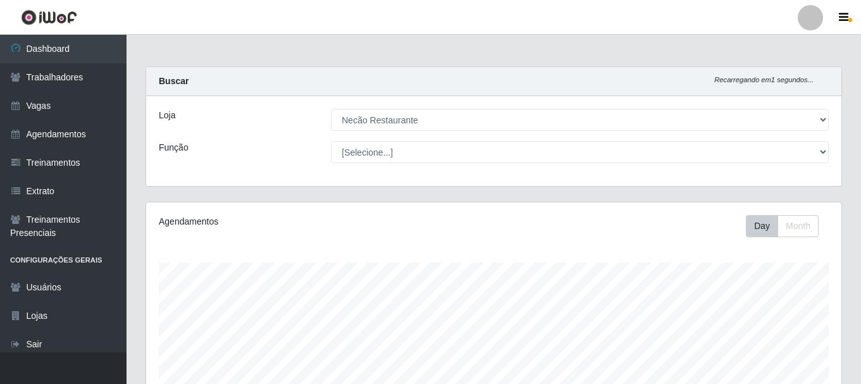
select select "334"
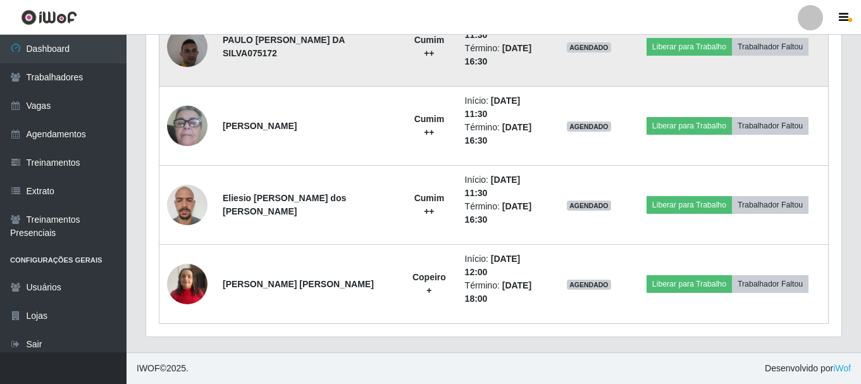
scroll to position [595, 0]
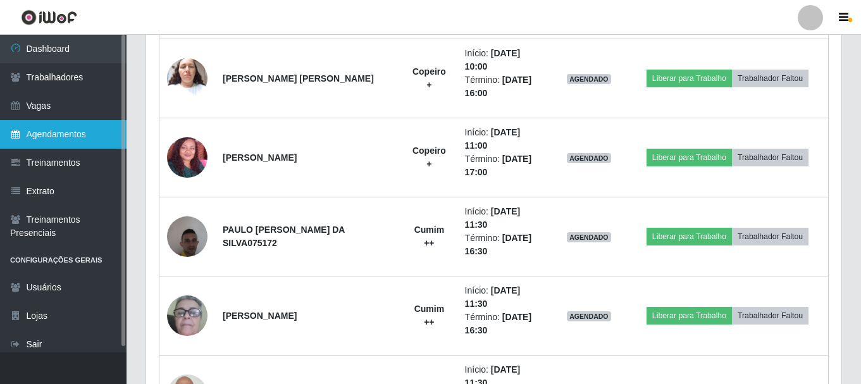
click at [66, 128] on link "Agendamentos" at bounding box center [63, 134] width 127 height 28
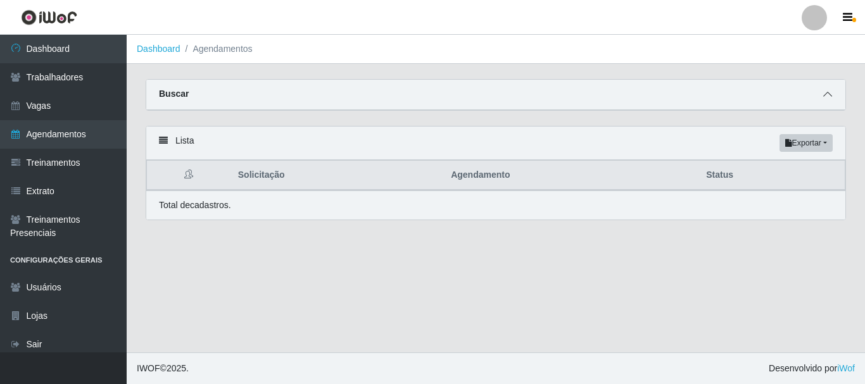
click at [828, 101] on span at bounding box center [827, 94] width 15 height 15
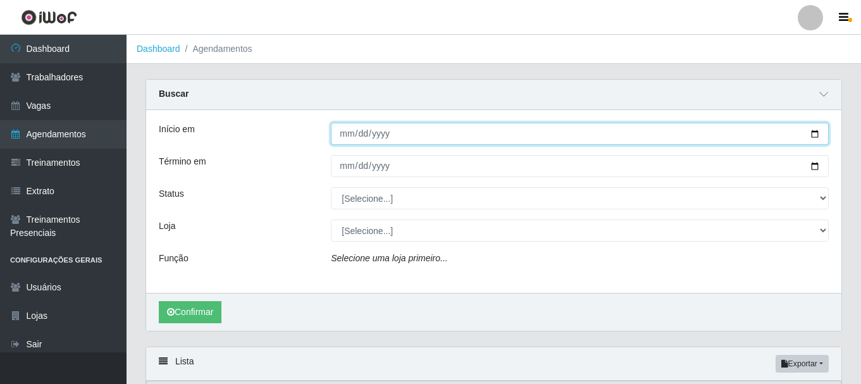
click at [816, 135] on input "Início em" at bounding box center [580, 134] width 498 height 22
type input "[DATE]"
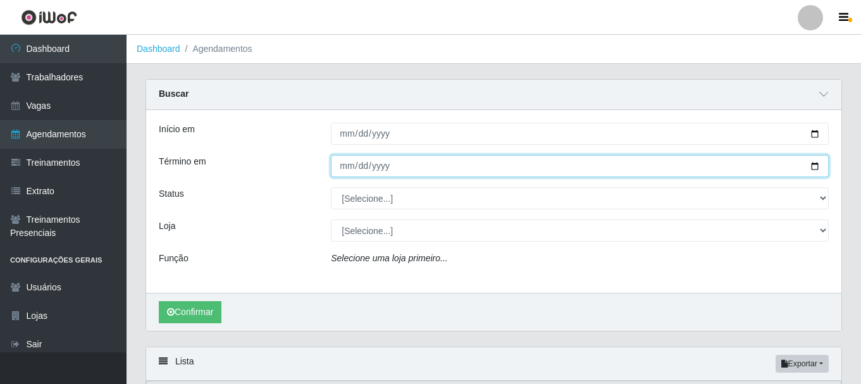
click at [811, 168] on input "Término em" at bounding box center [580, 166] width 498 height 22
type input "[DATE]"
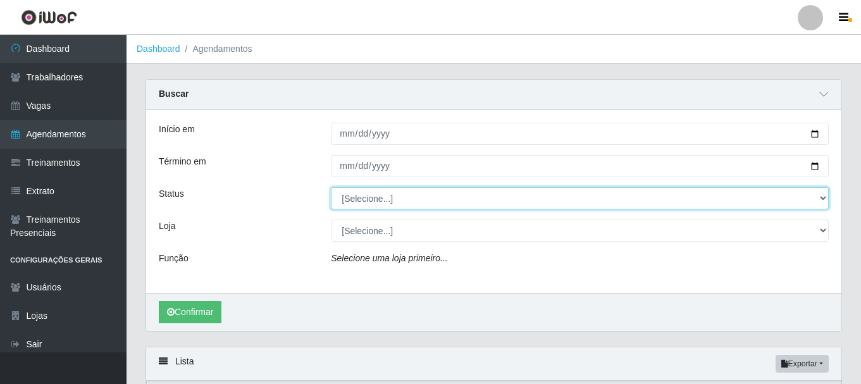
click at [435, 201] on select "[Selecione...] AGENDADO AGUARDANDO LIBERAR EM ANDAMENTO EM REVISÃO FINALIZADO C…" at bounding box center [580, 198] width 498 height 22
select select "AGENDADO"
click at [331, 188] on select "[Selecione...] AGENDADO AGUARDANDO LIBERAR EM ANDAMENTO EM REVISÃO FINALIZADO C…" at bounding box center [580, 198] width 498 height 22
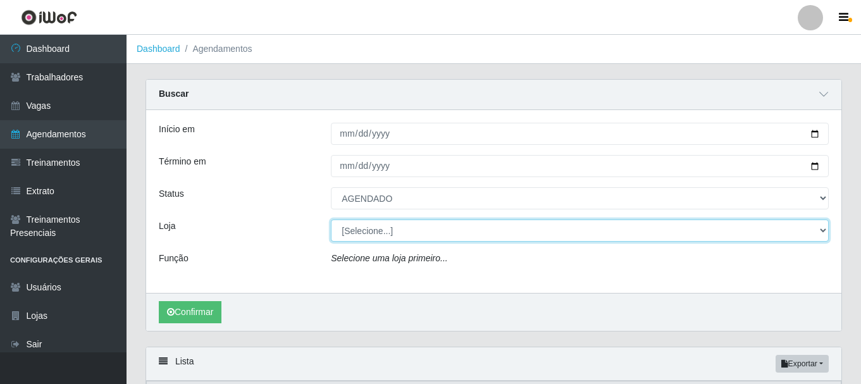
click at [401, 233] on select "[Selecione...] Necão Restaurante" at bounding box center [580, 231] width 498 height 22
select select "334"
click at [331, 220] on select "[Selecione...] Necão Restaurante" at bounding box center [580, 231] width 498 height 22
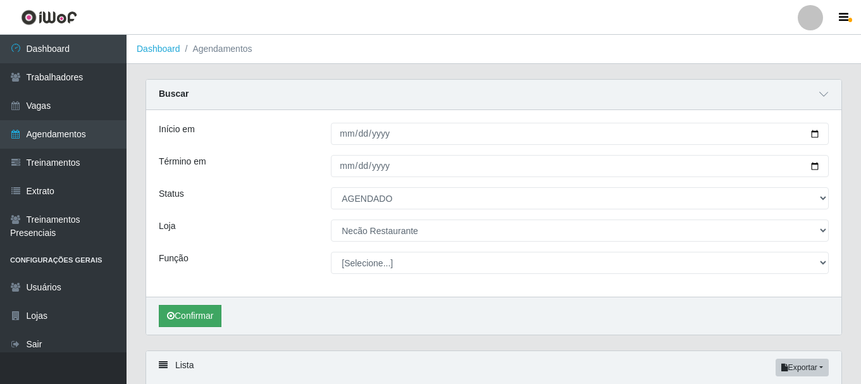
click at [216, 303] on div "Confirmar" at bounding box center [494, 316] width 696 height 38
click at [213, 314] on button "Confirmar" at bounding box center [190, 316] width 63 height 22
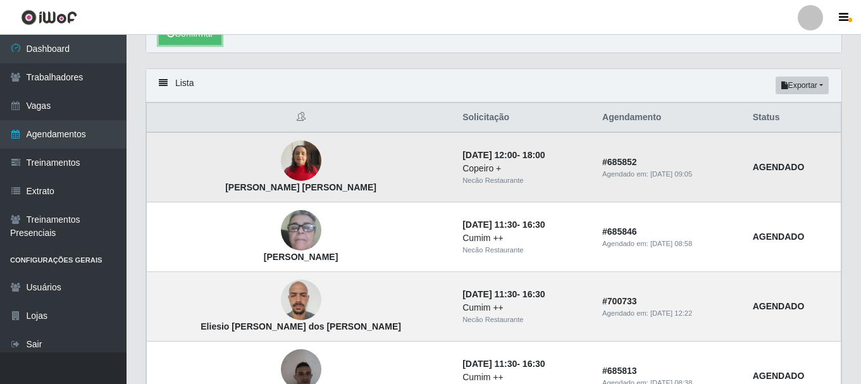
scroll to position [92, 0]
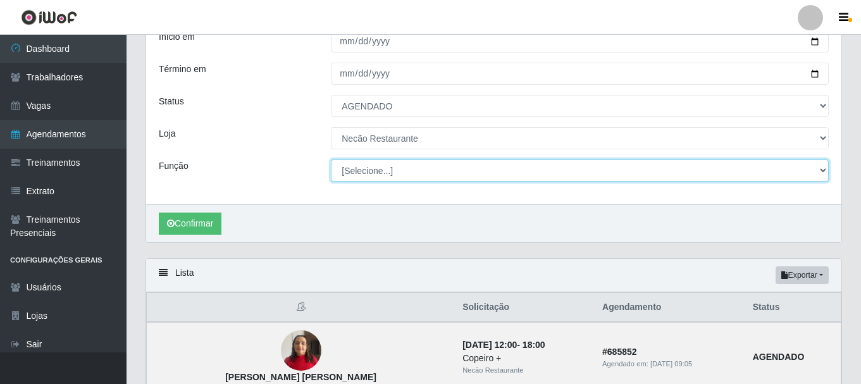
click at [517, 163] on select "[Selecione...] ASG ASG + ASG ++ Auxiliar de Cozinha Auxiliar de Cozinha + Auxil…" at bounding box center [580, 170] width 498 height 22
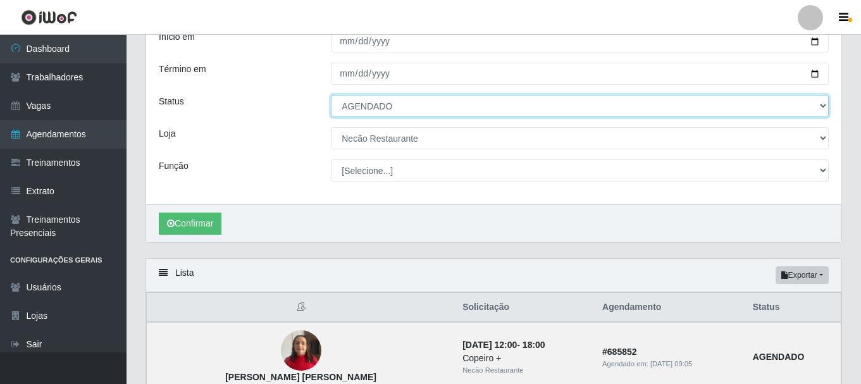
click at [488, 109] on select "[Selecione...] AGENDADO AGUARDANDO LIBERAR EM ANDAMENTO EM REVISÃO FINALIZADO C…" at bounding box center [580, 106] width 498 height 22
select select "CANCELADO"
click at [331, 96] on select "[Selecione...] AGENDADO AGUARDANDO LIBERAR EM ANDAMENTO EM REVISÃO FINALIZADO C…" at bounding box center [580, 106] width 498 height 22
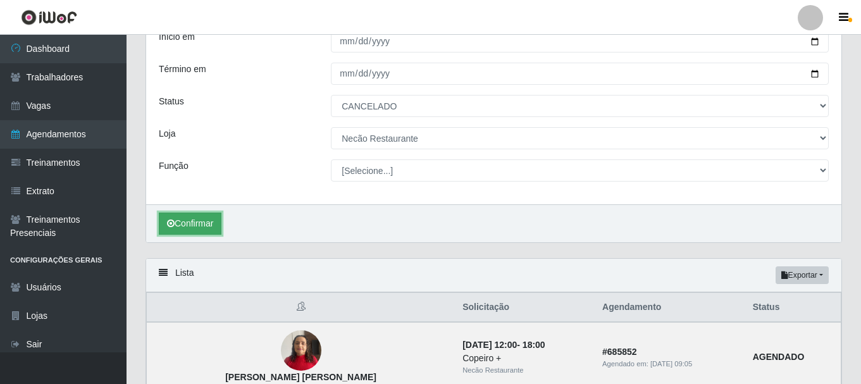
click at [201, 222] on button "Confirmar" at bounding box center [190, 224] width 63 height 22
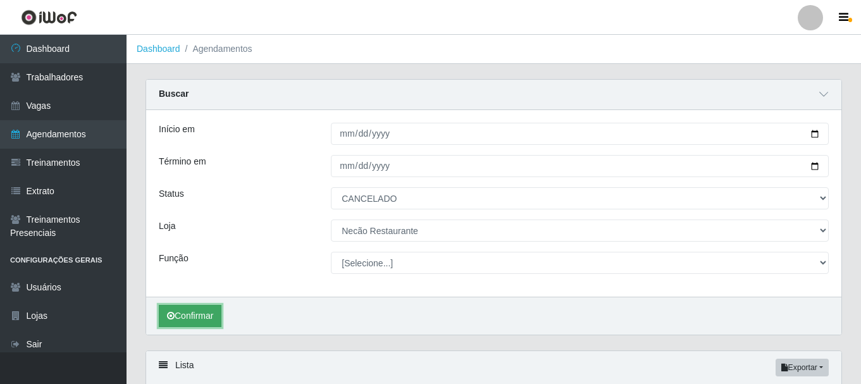
click at [203, 320] on button "Confirmar" at bounding box center [190, 316] width 63 height 22
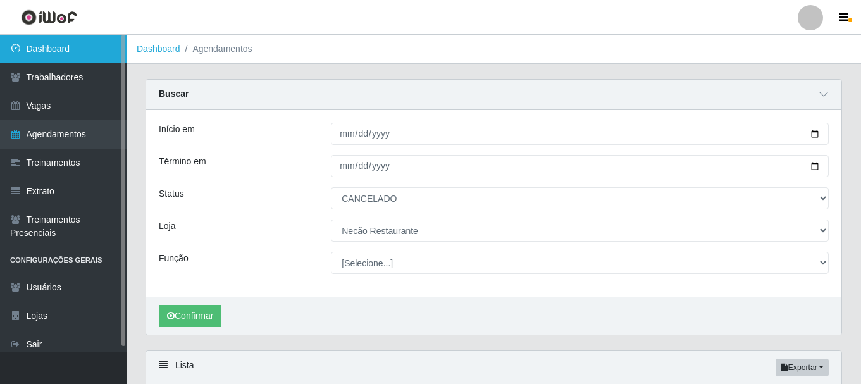
click at [86, 51] on link "Dashboard" at bounding box center [63, 49] width 127 height 28
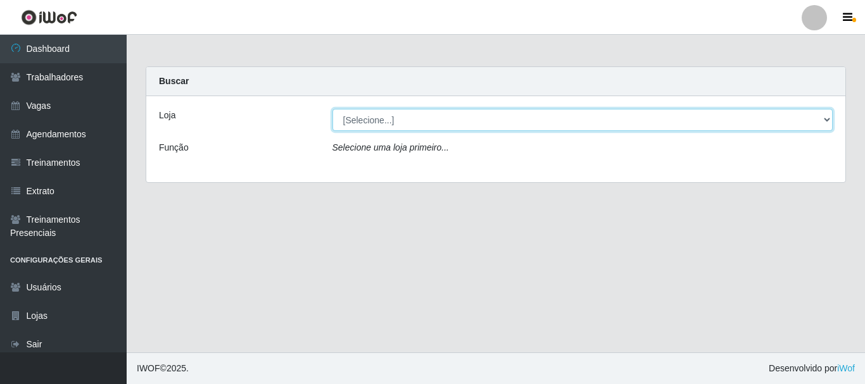
click at [557, 119] on select "[Selecione...] Necão Restaurante" at bounding box center [582, 120] width 501 height 22
select select "334"
click at [332, 109] on select "[Selecione...] Necão Restaurante" at bounding box center [582, 120] width 501 height 22
